Goal: Find specific page/section: Find specific page/section

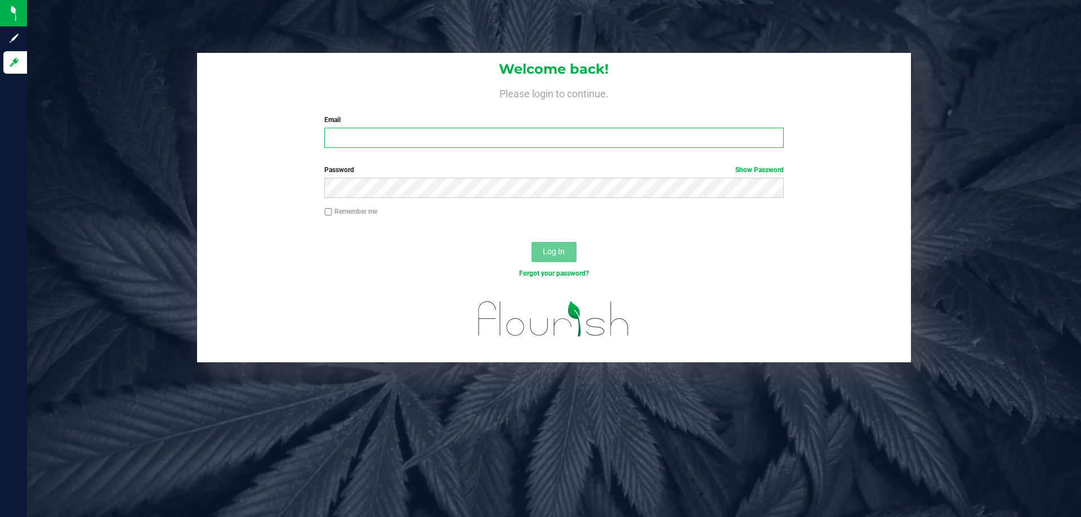
drag, startPoint x: 504, startPoint y: 131, endPoint x: 521, endPoint y: 97, distance: 38.5
click at [508, 123] on div "Email Required Please format your email correctly." at bounding box center [554, 131] width 476 height 33
type input "[EMAIL_ADDRESS][DOMAIN_NAME]"
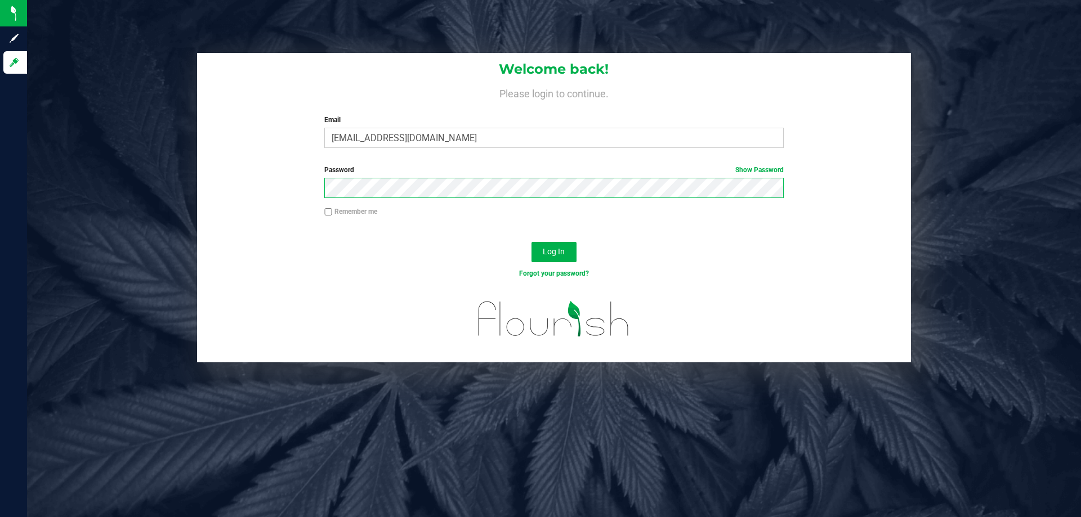
click at [531, 242] on button "Log In" at bounding box center [553, 252] width 45 height 20
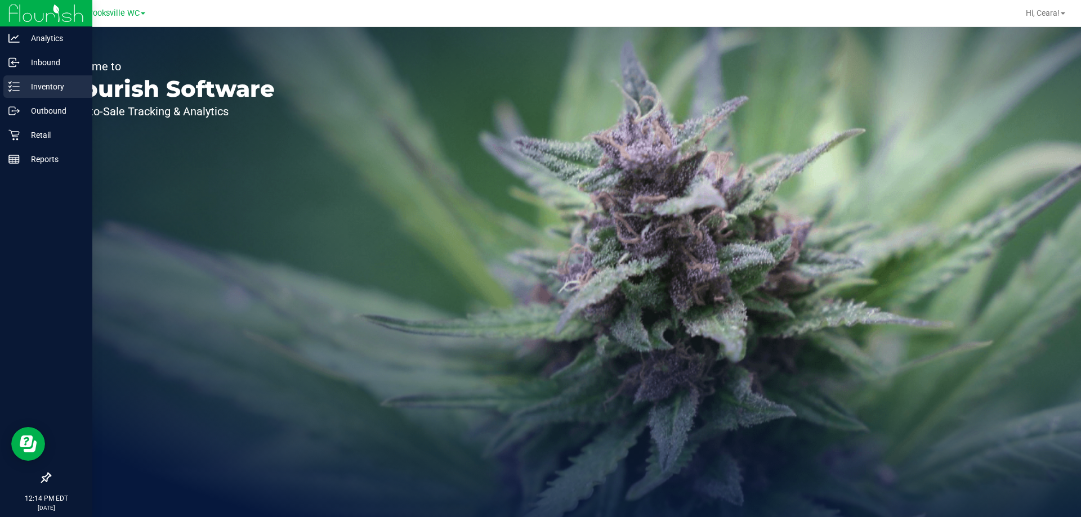
click at [46, 86] on p "Inventory" at bounding box center [54, 87] width 68 height 14
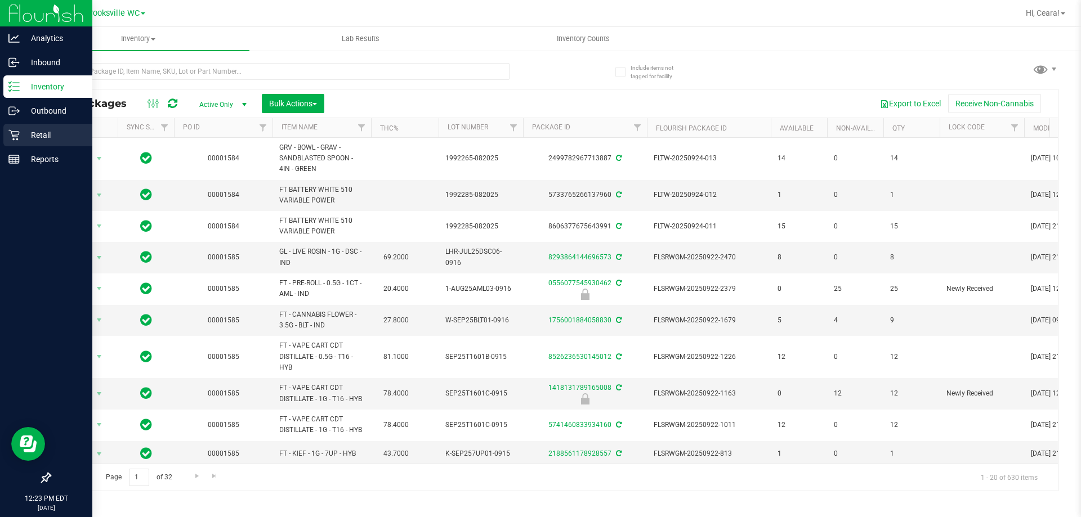
drag, startPoint x: 21, startPoint y: 137, endPoint x: 15, endPoint y: 140, distance: 6.3
click at [21, 137] on p "Retail" at bounding box center [54, 135] width 68 height 14
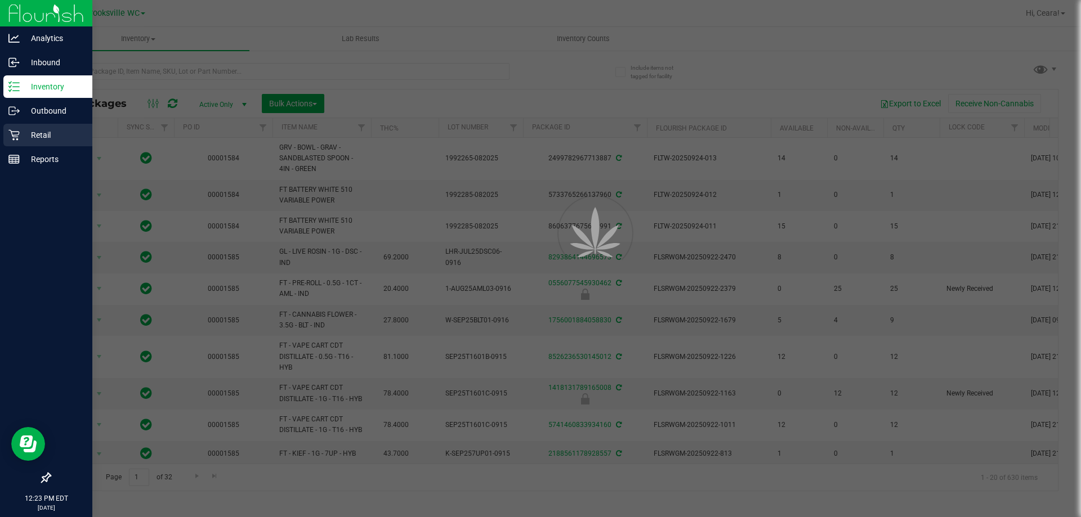
click at [15, 140] on icon at bounding box center [13, 134] width 11 height 11
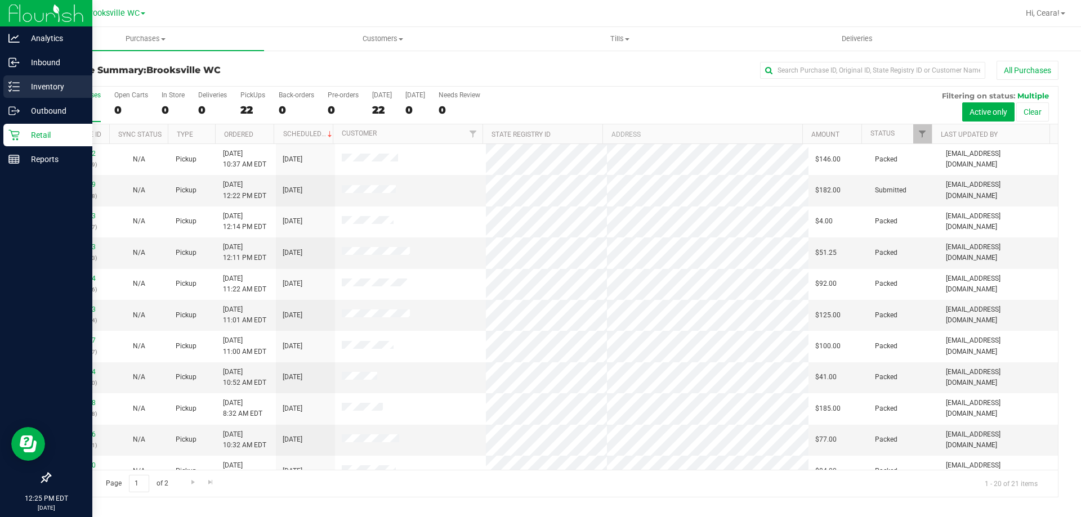
click at [29, 86] on p "Inventory" at bounding box center [54, 87] width 68 height 14
